Goal: Information Seeking & Learning: Find specific fact

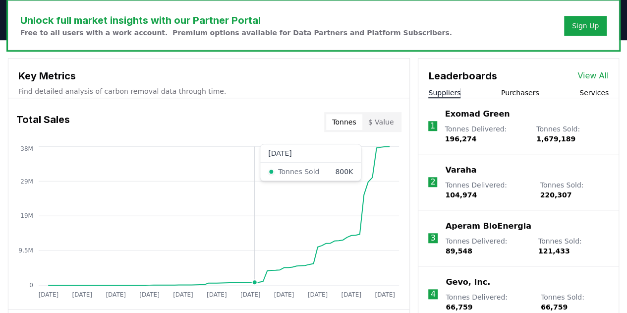
scroll to position [358, 0]
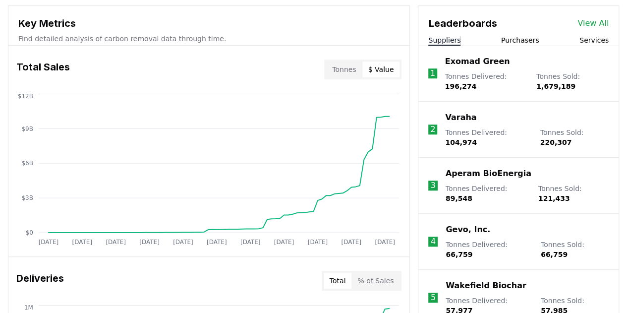
click at [385, 69] on button "$ Value" at bounding box center [381, 69] width 38 height 16
click at [343, 69] on button "Tonnes" at bounding box center [344, 69] width 36 height 16
click at [380, 65] on button "$ Value" at bounding box center [381, 69] width 38 height 16
click at [344, 64] on button "Tonnes" at bounding box center [344, 69] width 36 height 16
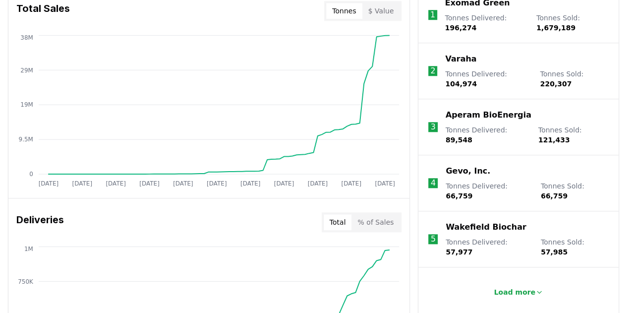
scroll to position [421, 0]
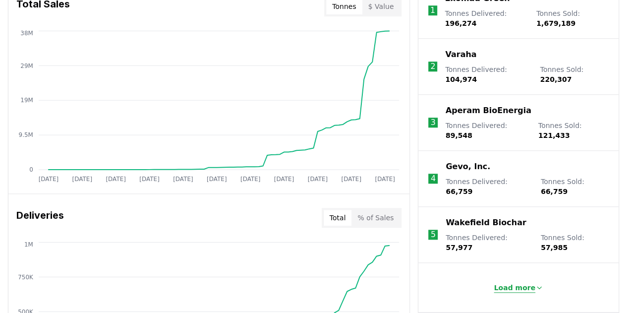
click at [519, 283] on p "Load more" at bounding box center [515, 288] width 42 height 10
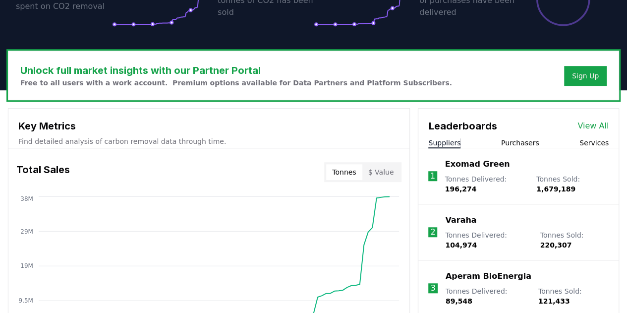
scroll to position [256, 0]
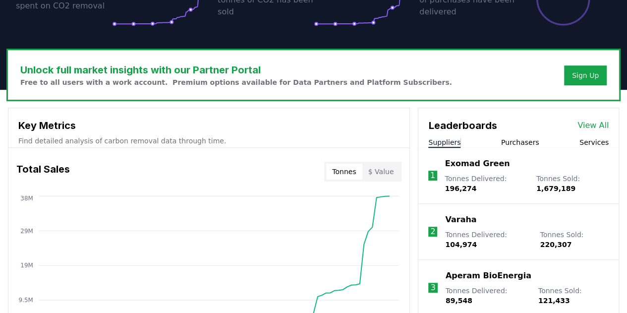
click at [600, 123] on link "View All" at bounding box center [592, 125] width 31 height 12
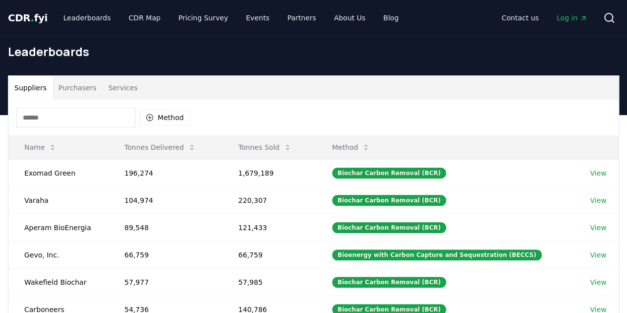
click at [72, 121] on input at bounding box center [75, 118] width 119 height 20
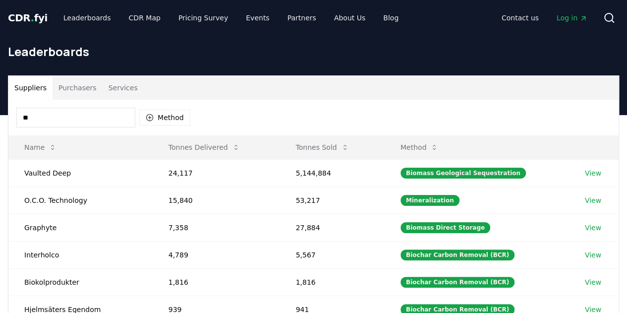
type input "*"
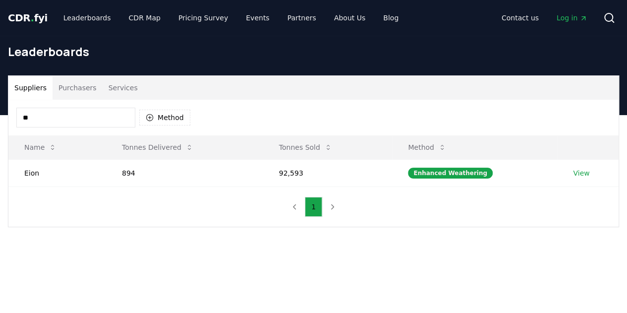
type input "*"
type input "******"
click at [578, 174] on link "View" at bounding box center [581, 173] width 16 height 10
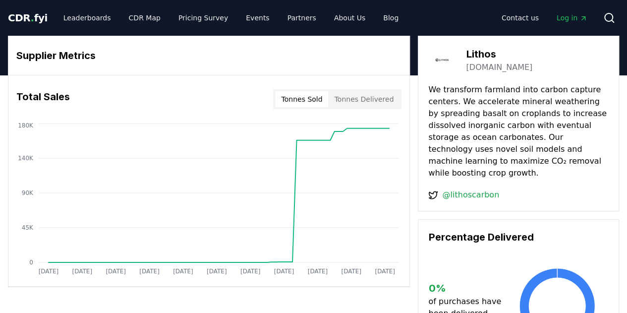
click at [316, 100] on button "Tonnes Sold" at bounding box center [301, 99] width 53 height 16
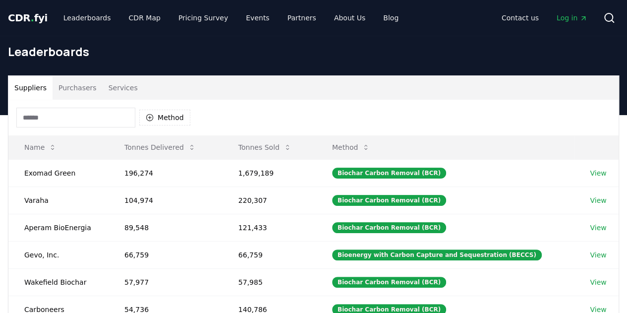
click at [79, 119] on input at bounding box center [75, 118] width 119 height 20
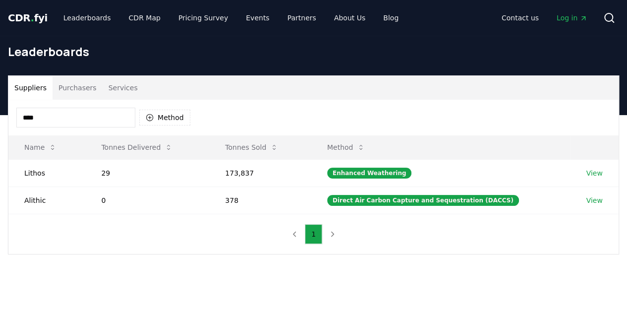
type input "****"
drag, startPoint x: 21, startPoint y: 171, endPoint x: 270, endPoint y: 170, distance: 248.8
click at [270, 170] on tr "Lithos 29 173,837 Enhanced Weathering View" at bounding box center [313, 172] width 610 height 27
drag, startPoint x: 21, startPoint y: 147, endPoint x: 12, endPoint y: 146, distance: 8.9
click at [12, 146] on th "Name" at bounding box center [46, 147] width 77 height 24
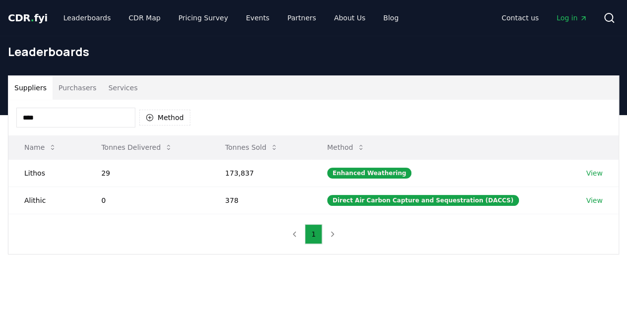
click at [12, 146] on th "Name" at bounding box center [46, 147] width 77 height 24
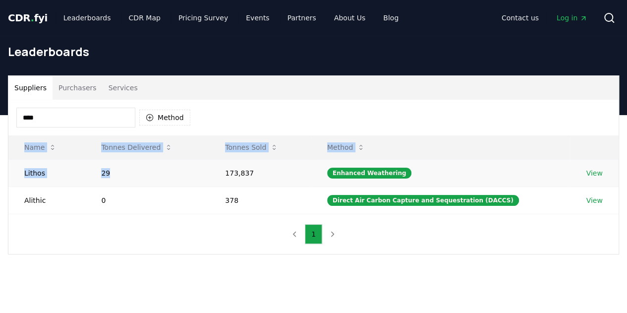
drag, startPoint x: 10, startPoint y: 144, endPoint x: 143, endPoint y: 176, distance: 136.6
click at [143, 176] on table "Name Tonnes Delivered Tonnes Sold Method Lithos 29 173,837 Enhanced Weathering …" at bounding box center [313, 174] width 610 height 79
click at [258, 172] on td "173,837" at bounding box center [260, 172] width 102 height 27
copy table "Name Tonnes Delivered Tonnes Sold Method Lithos 29 173,837"
